Goal: Transaction & Acquisition: Purchase product/service

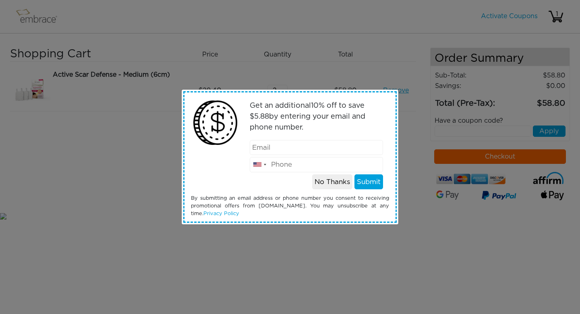
click at [292, 148] on input "email" at bounding box center [317, 147] width 134 height 15
type input "[EMAIL_ADDRESS][DOMAIN_NAME]"
type input "6468313772"
click at [366, 184] on button "Submit" at bounding box center [369, 181] width 29 height 15
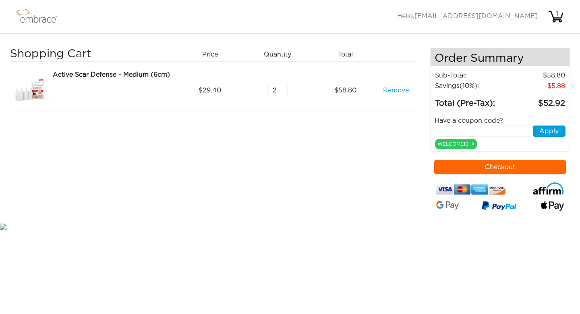
click at [474, 166] on button "Checkout" at bounding box center [500, 167] width 132 height 15
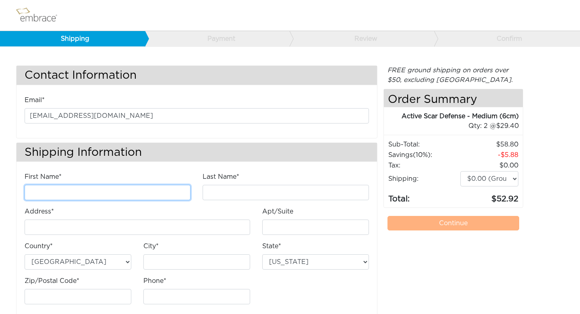
click at [112, 194] on input "First Name*" at bounding box center [108, 192] width 166 height 15
type input "Olivia"
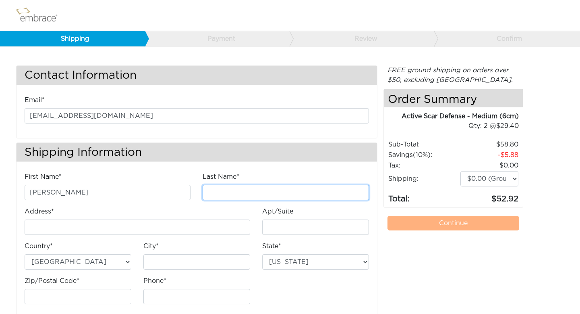
type input "Kerrane"
type input "[STREET_ADDRESS]"
type input "2"
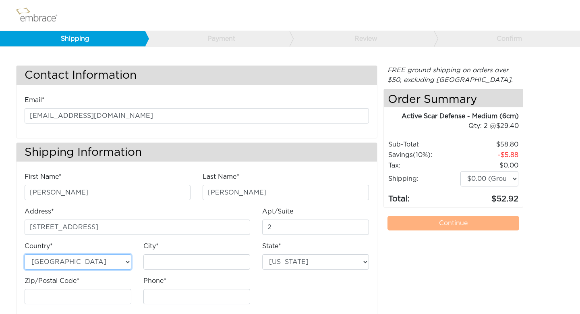
type input "Winston-Salem"
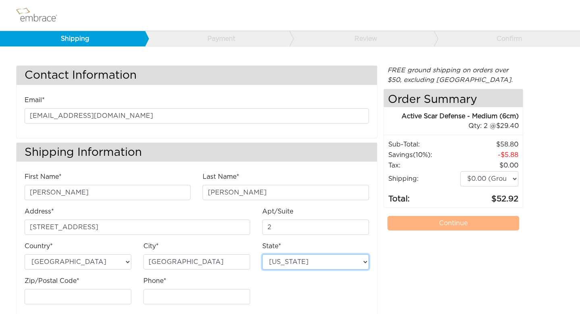
select select "NC"
type input "27106"
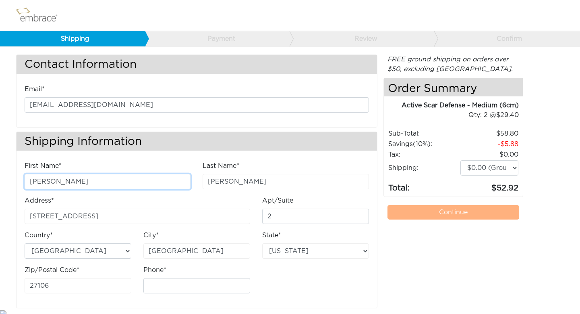
scroll to position [15, 0]
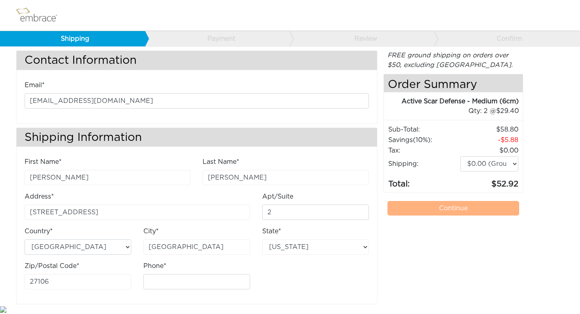
click at [172, 266] on div "Phone*" at bounding box center [196, 275] width 107 height 28
click at [167, 277] on input "Phone*" at bounding box center [196, 281] width 107 height 15
type input "6468313772"
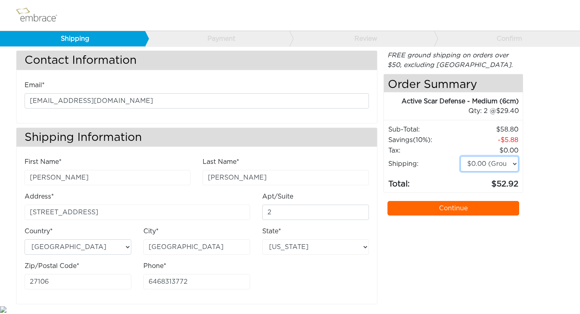
click at [495, 165] on select "$0.00 (Ground) $15.00 (Express Saver) $20.00 (Two Day) $30.00 (Overnight)" at bounding box center [490, 163] width 58 height 15
click at [475, 206] on link "Continue" at bounding box center [454, 208] width 132 height 15
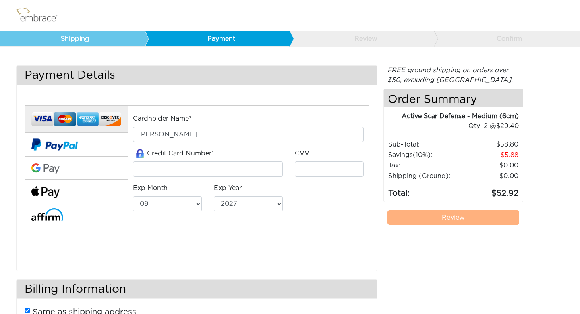
select select "9"
select select "2027"
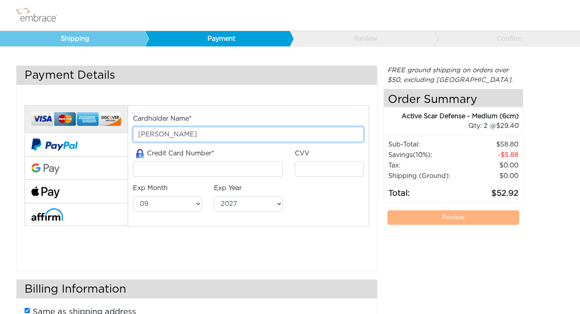
click at [168, 128] on input "[PERSON_NAME]" at bounding box center [248, 134] width 231 height 15
click at [141, 134] on input "[PERSON_NAME]" at bounding box center [248, 134] width 231 height 15
type input "[PERSON_NAME]"
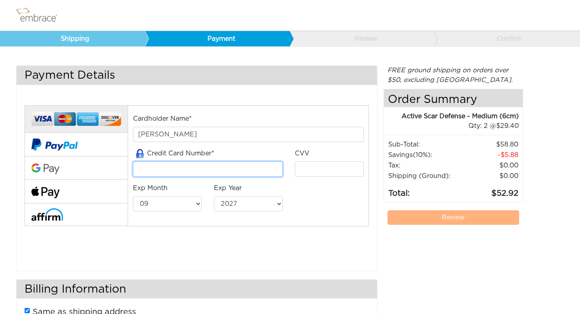
click at [142, 167] on input "tel" at bounding box center [208, 168] width 150 height 15
type input "341184891872004"
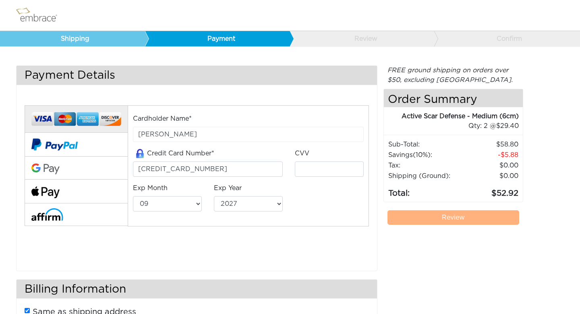
click at [273, 185] on div "Exp Year 2025 2026 2027 2028 2029 2030 2031 2032 2033 2034 2035 2036 2037 2038 …" at bounding box center [248, 197] width 69 height 28
click at [315, 170] on input "tel" at bounding box center [329, 168] width 69 height 15
type input "7014"
click at [180, 205] on select "01 02 03 04 05 06 07 08 09 10 11 12" at bounding box center [167, 203] width 69 height 15
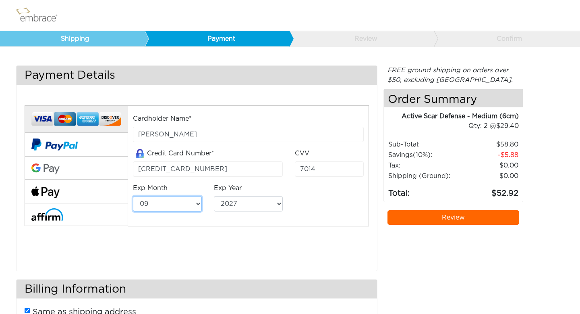
select select "3"
click at [227, 201] on select "2025 2026 2027 2028 2029 2030 2031 2032 2033 2034 2035 2036 2037 2038 2039" at bounding box center [248, 203] width 69 height 15
select select "2030"
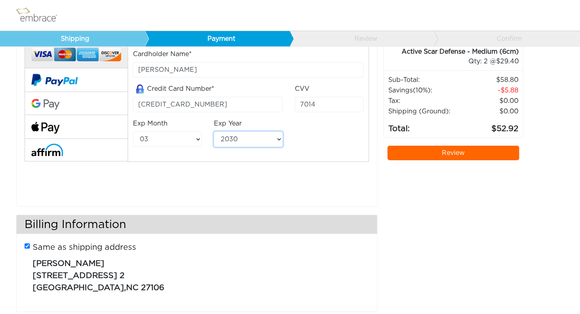
scroll to position [80, 0]
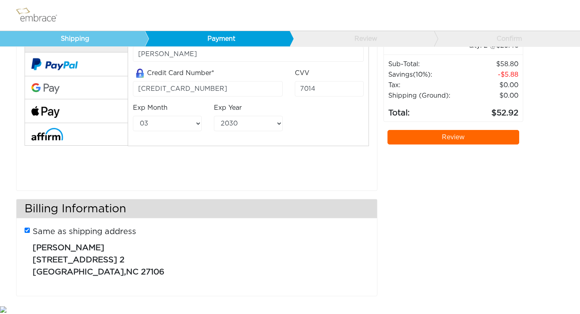
click at [445, 135] on link "Review" at bounding box center [454, 137] width 132 height 15
